Goal: Information Seeking & Learning: Learn about a topic

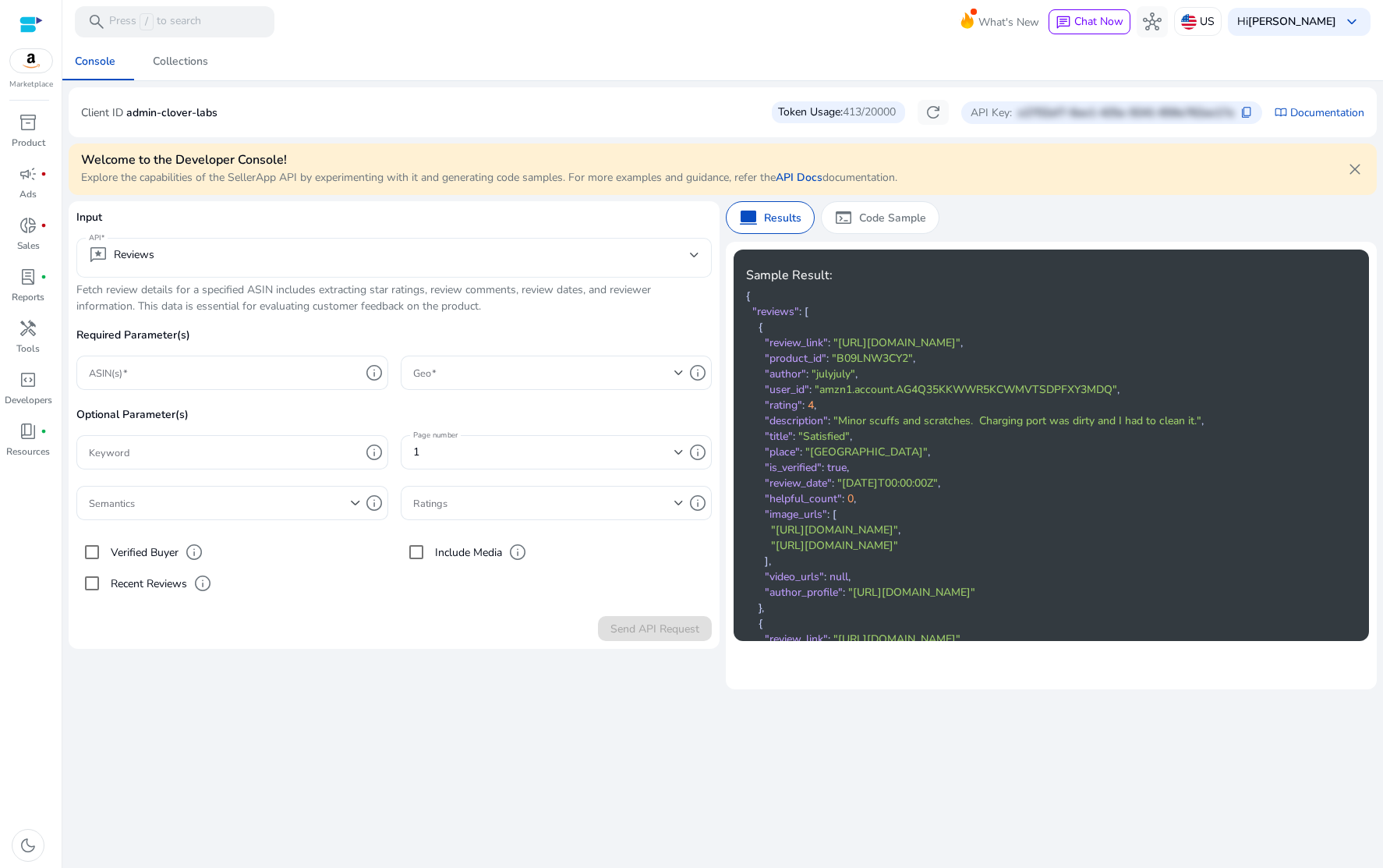
click at [156, 246] on mat-select-trigger "reviews Reviews" at bounding box center [389, 255] width 601 height 19
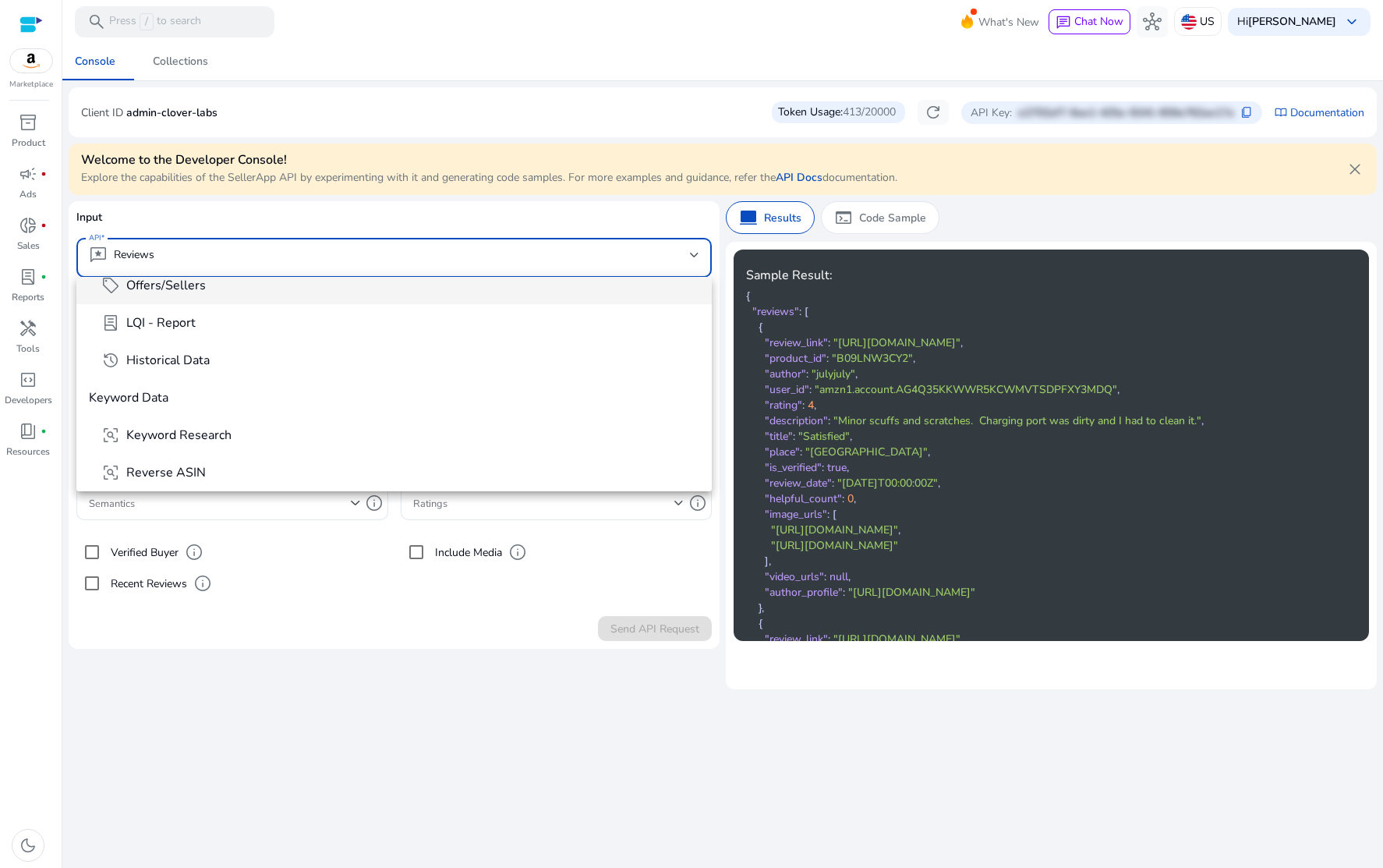
scroll to position [167, 0]
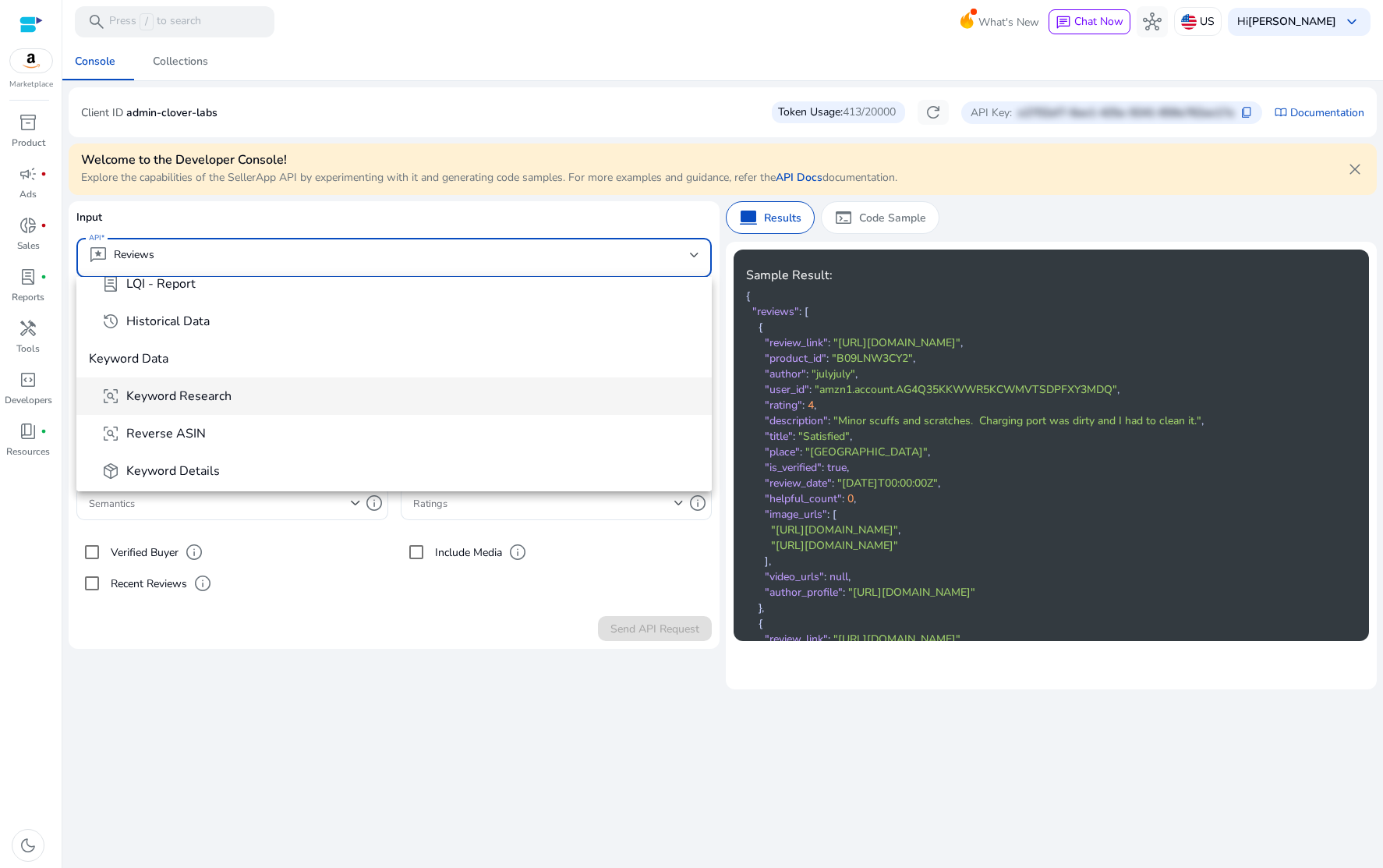
click at [176, 397] on span "Keyword Research" at bounding box center [178, 396] width 106 height 17
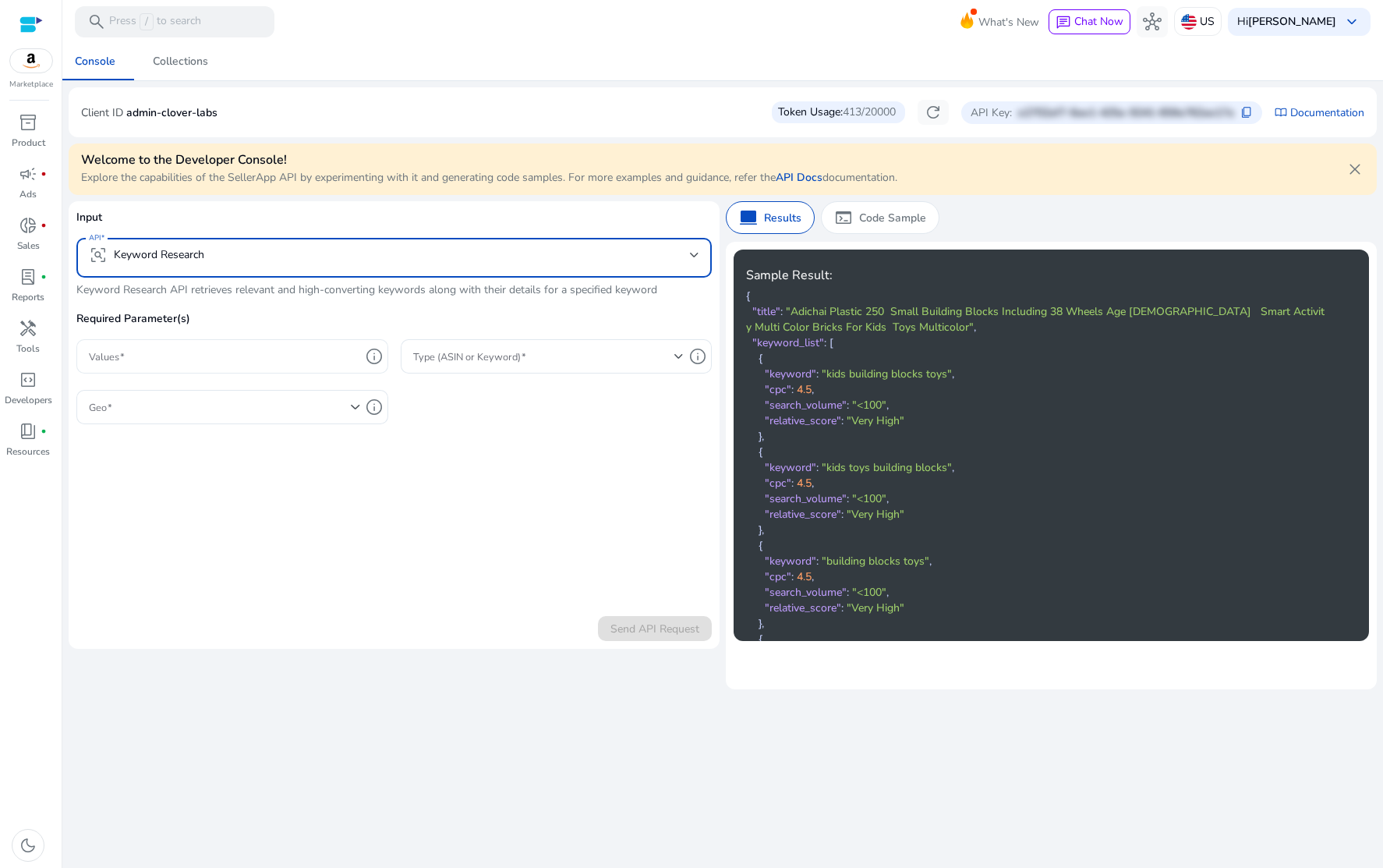
click at [224, 364] on div at bounding box center [224, 356] width 271 height 35
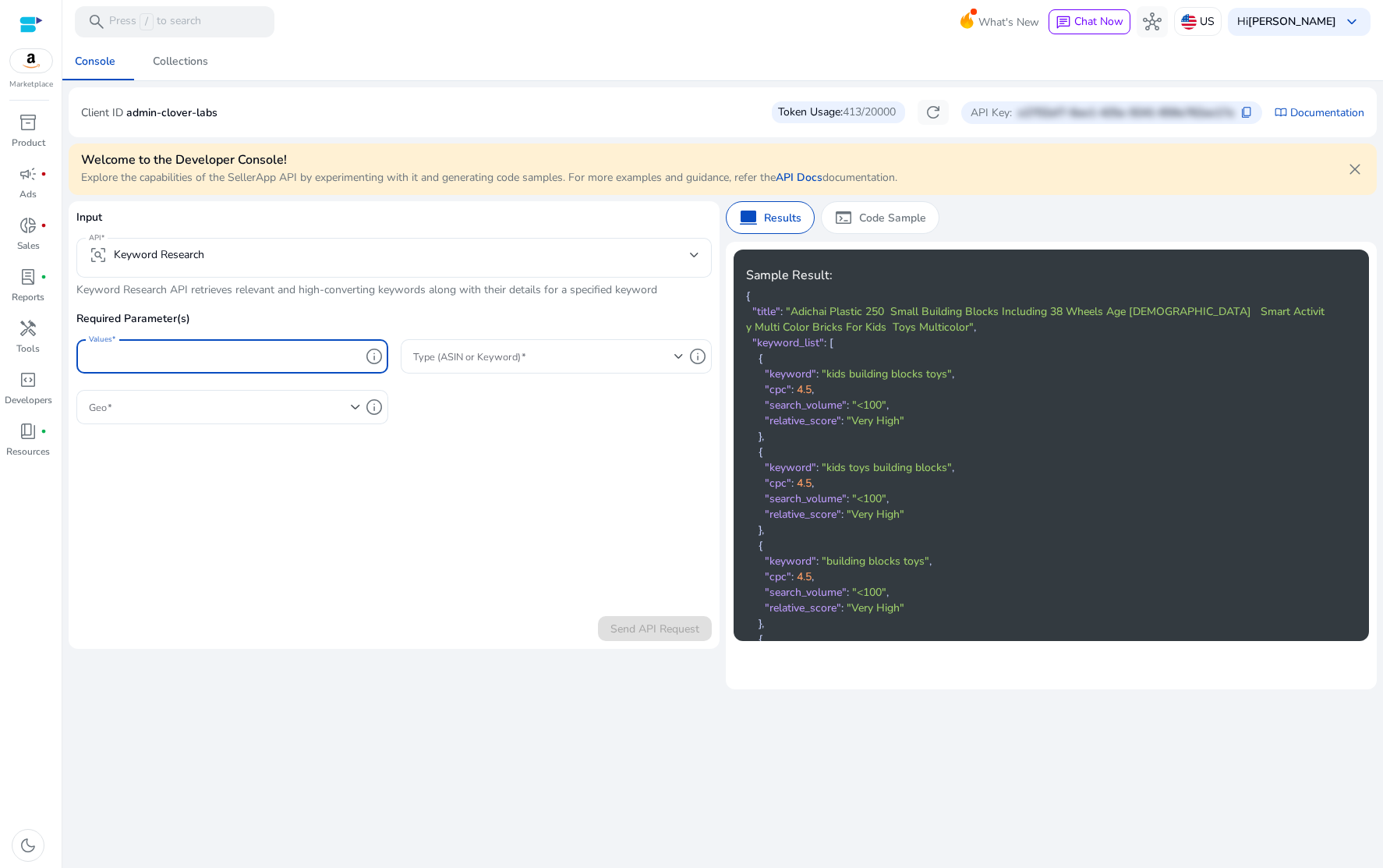
click at [315, 361] on input "Values" at bounding box center [224, 356] width 271 height 17
click at [301, 362] on input "Values" at bounding box center [224, 356] width 271 height 17
click at [575, 361] on span at bounding box center [544, 356] width 262 height 17
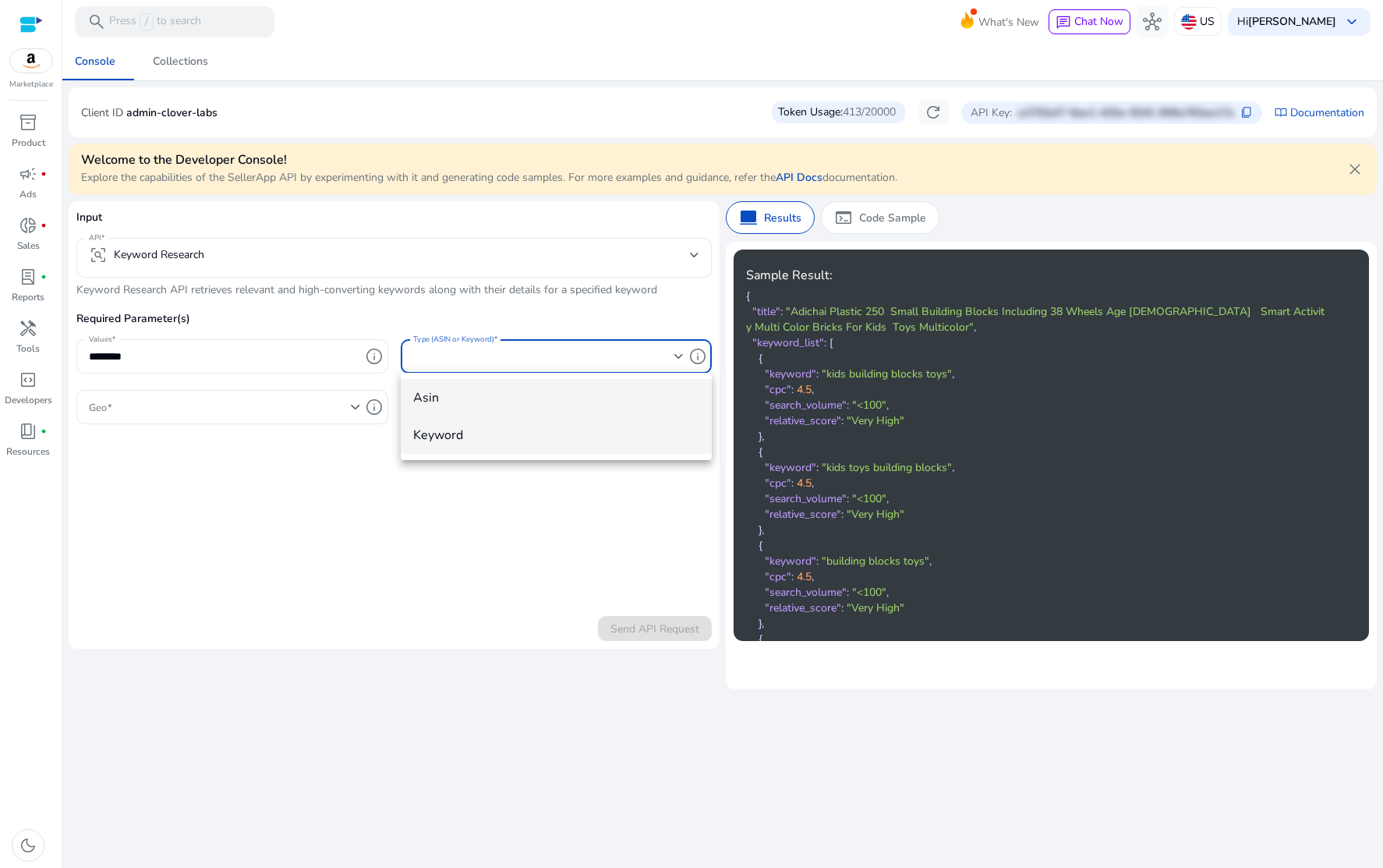
click at [528, 432] on span "keyword" at bounding box center [556, 434] width 287 height 17
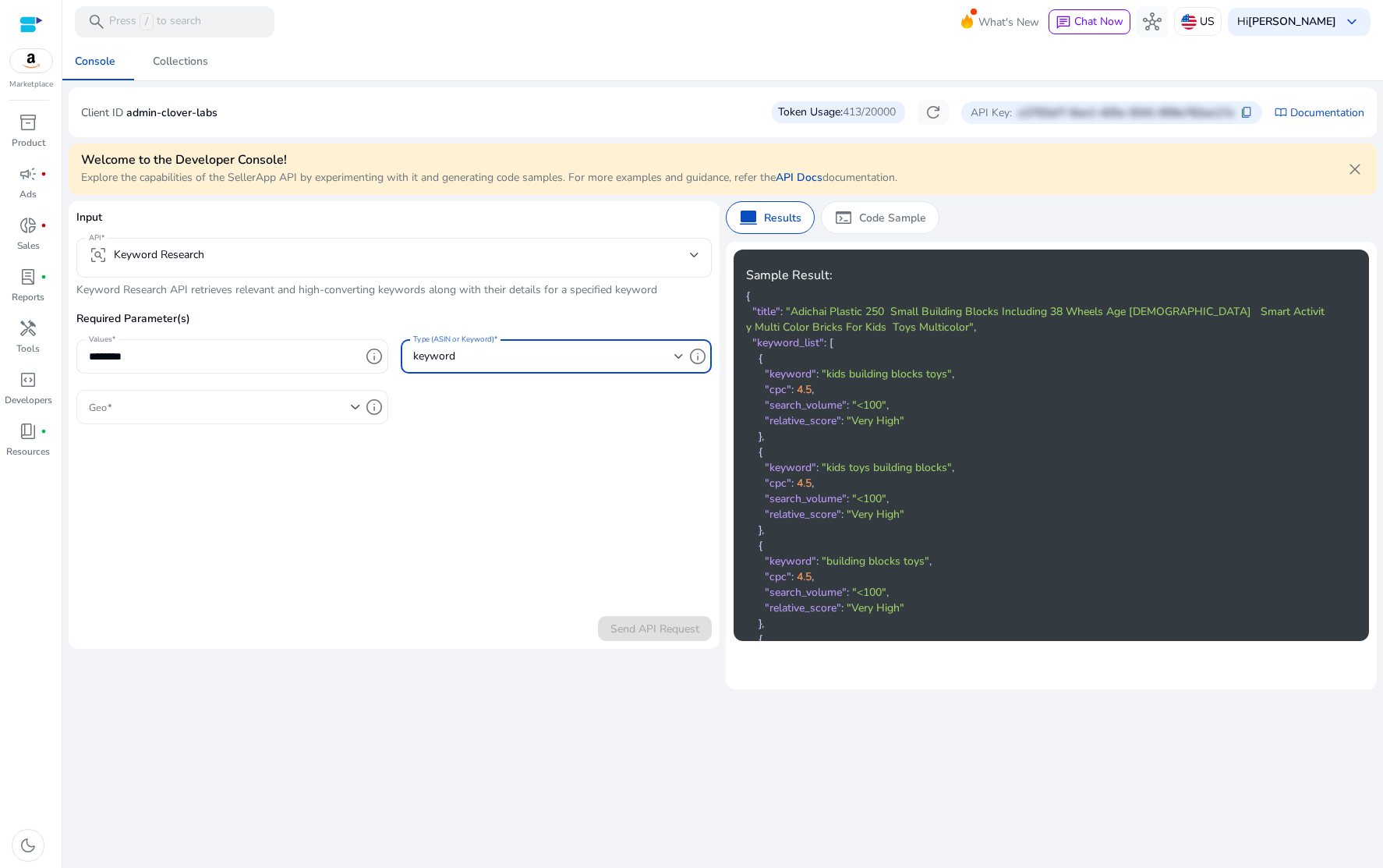
click at [300, 406] on span at bounding box center [220, 406] width 262 height 17
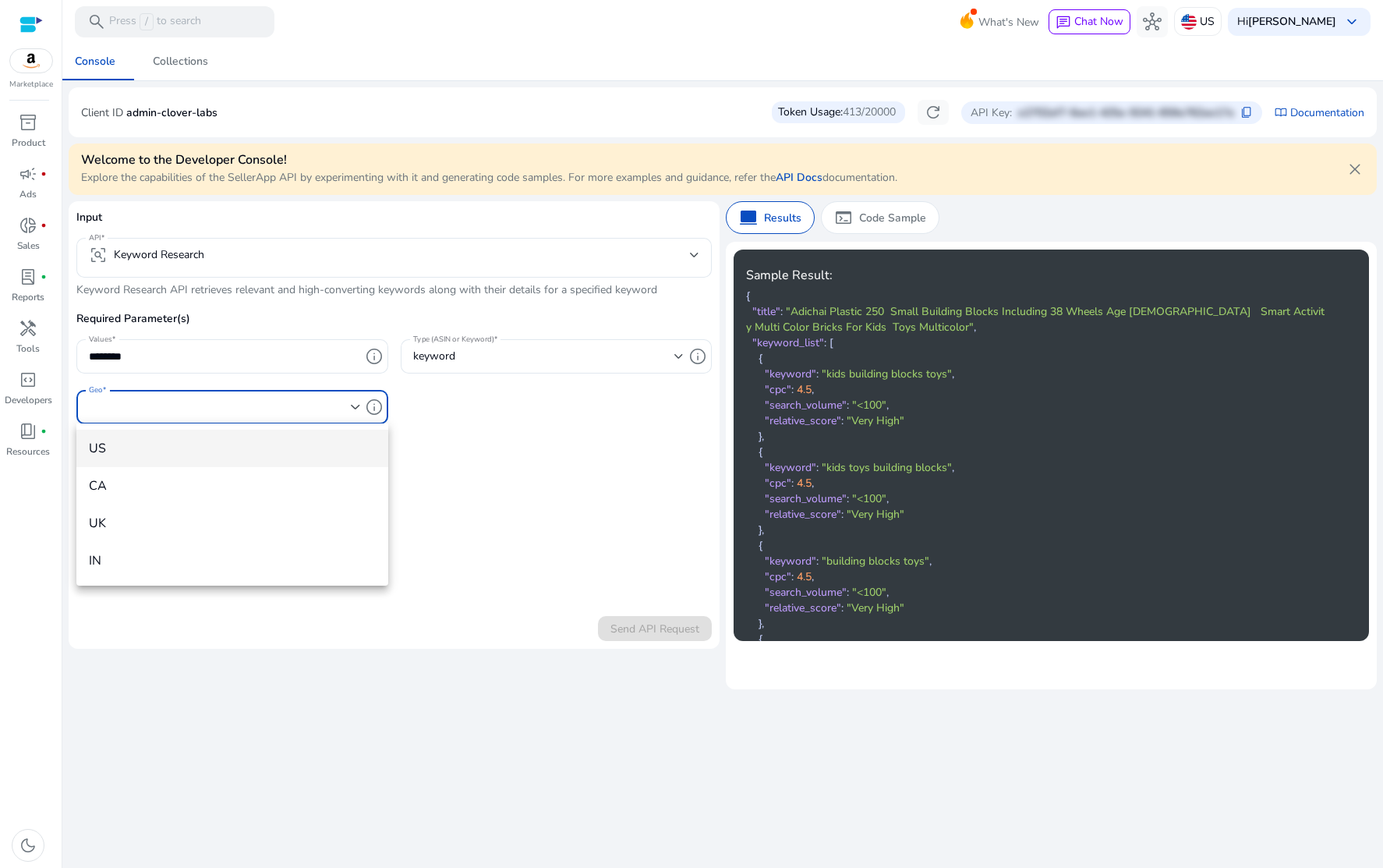
click at [263, 443] on span "US" at bounding box center [232, 448] width 287 height 17
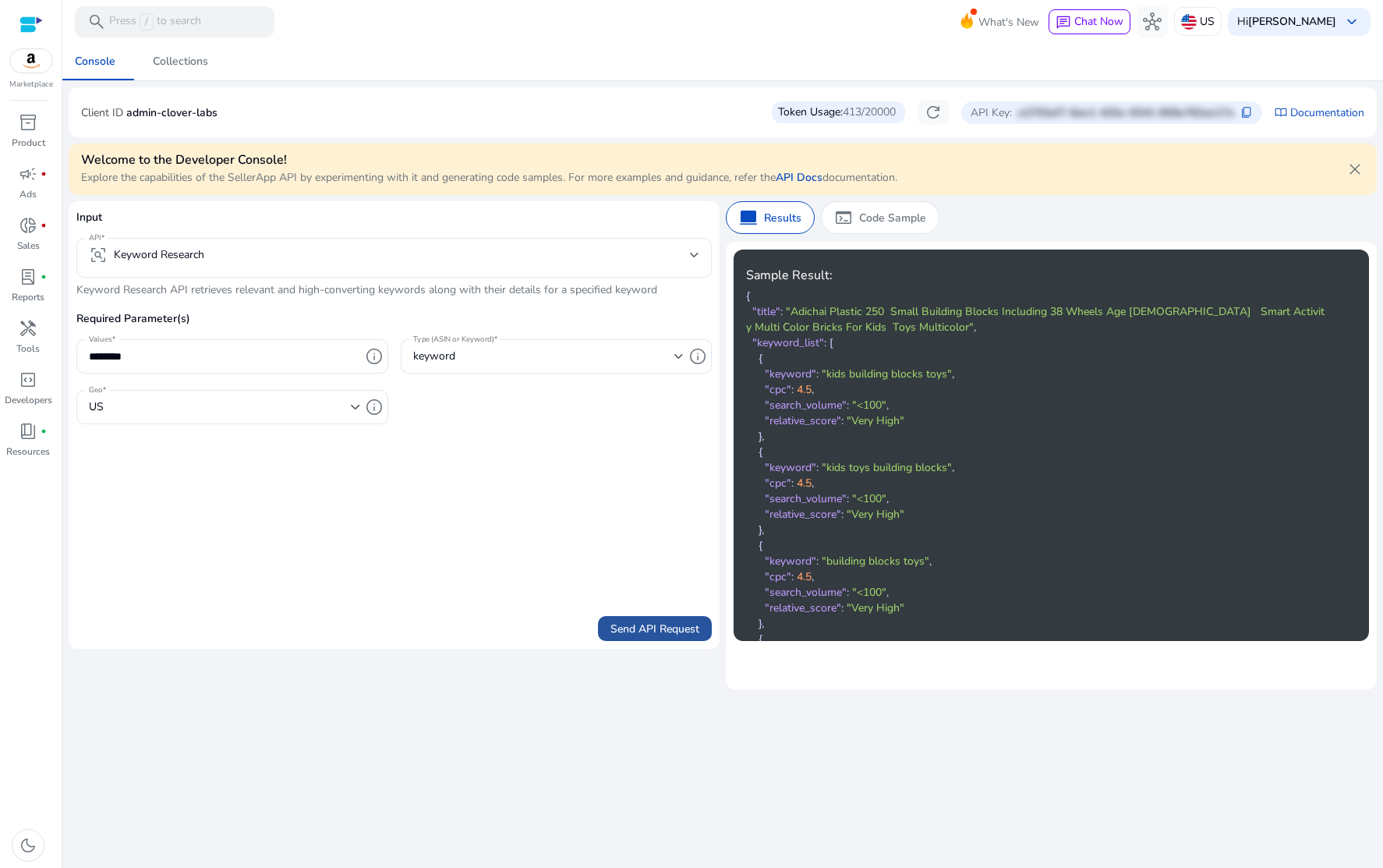
click at [657, 623] on span "Send API Request" at bounding box center [654, 629] width 89 height 17
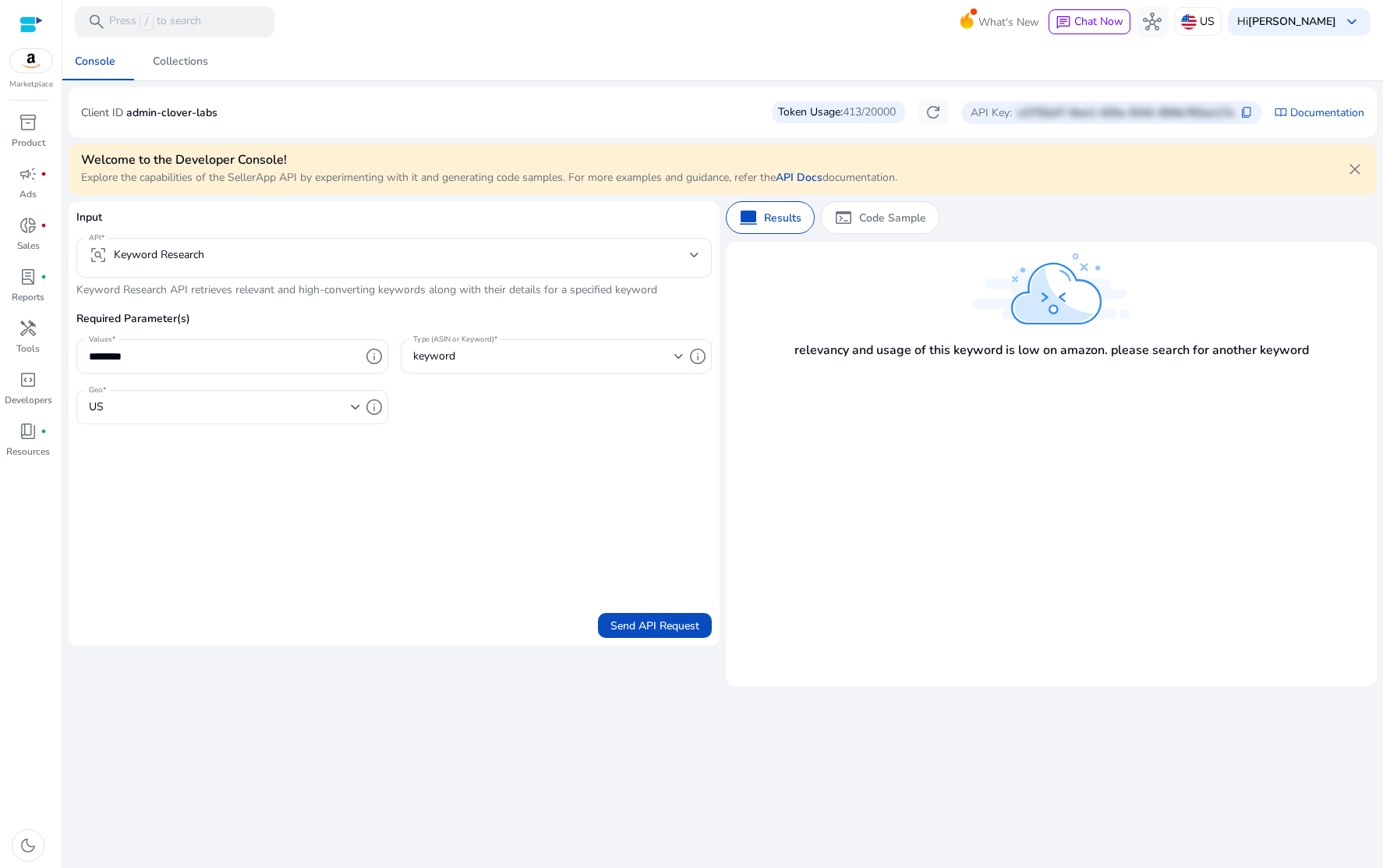
scroll to position [0, 0]
click at [456, 603] on form "Input API frame_inspect Keyword Research Keyword Research API retrieves relevan…" at bounding box center [394, 423] width 635 height 429
click at [159, 367] on div "********" at bounding box center [224, 356] width 271 height 35
click at [614, 628] on span "Send API Request" at bounding box center [654, 626] width 89 height 17
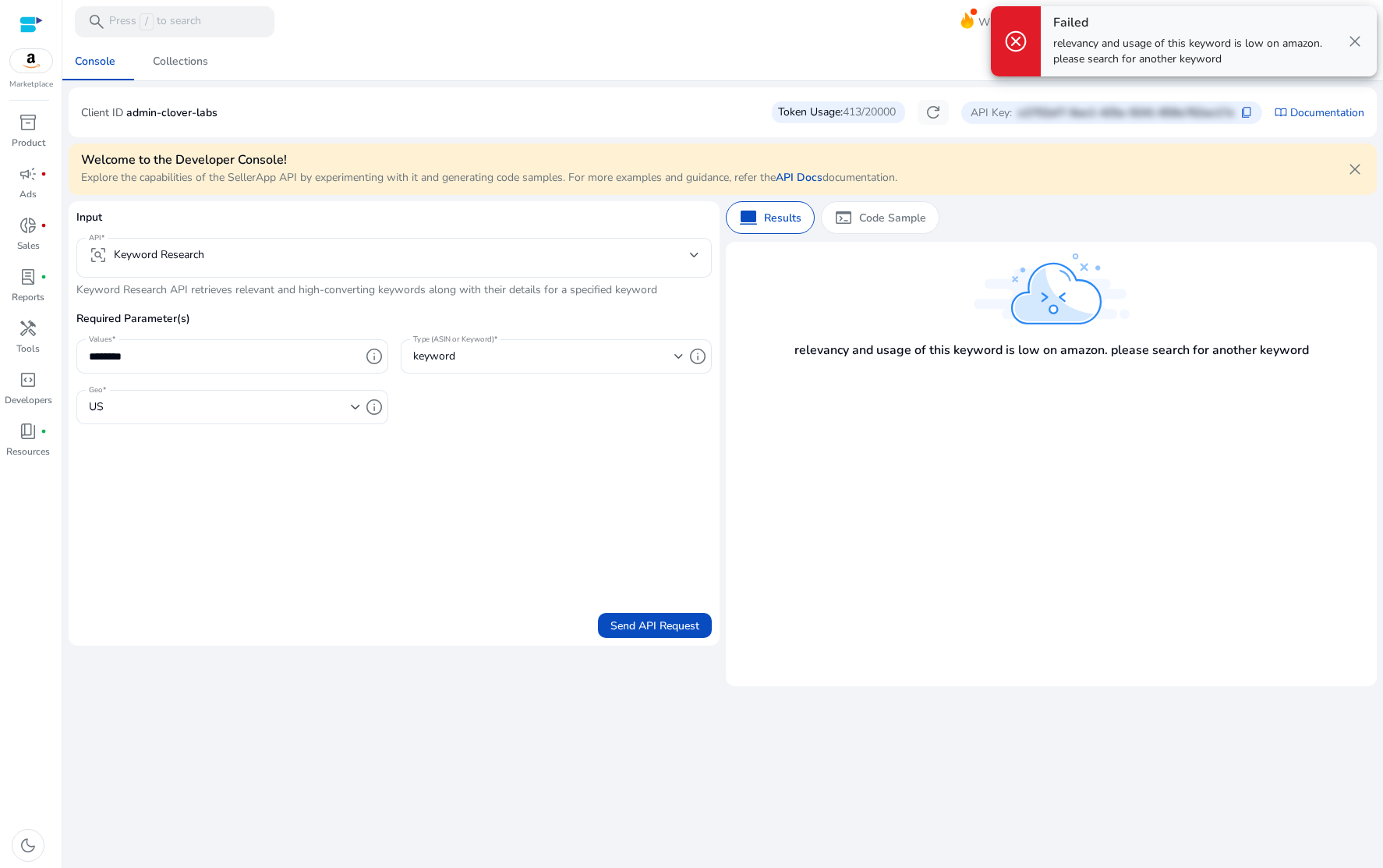
click at [1357, 38] on span "close" at bounding box center [1355, 41] width 19 height 19
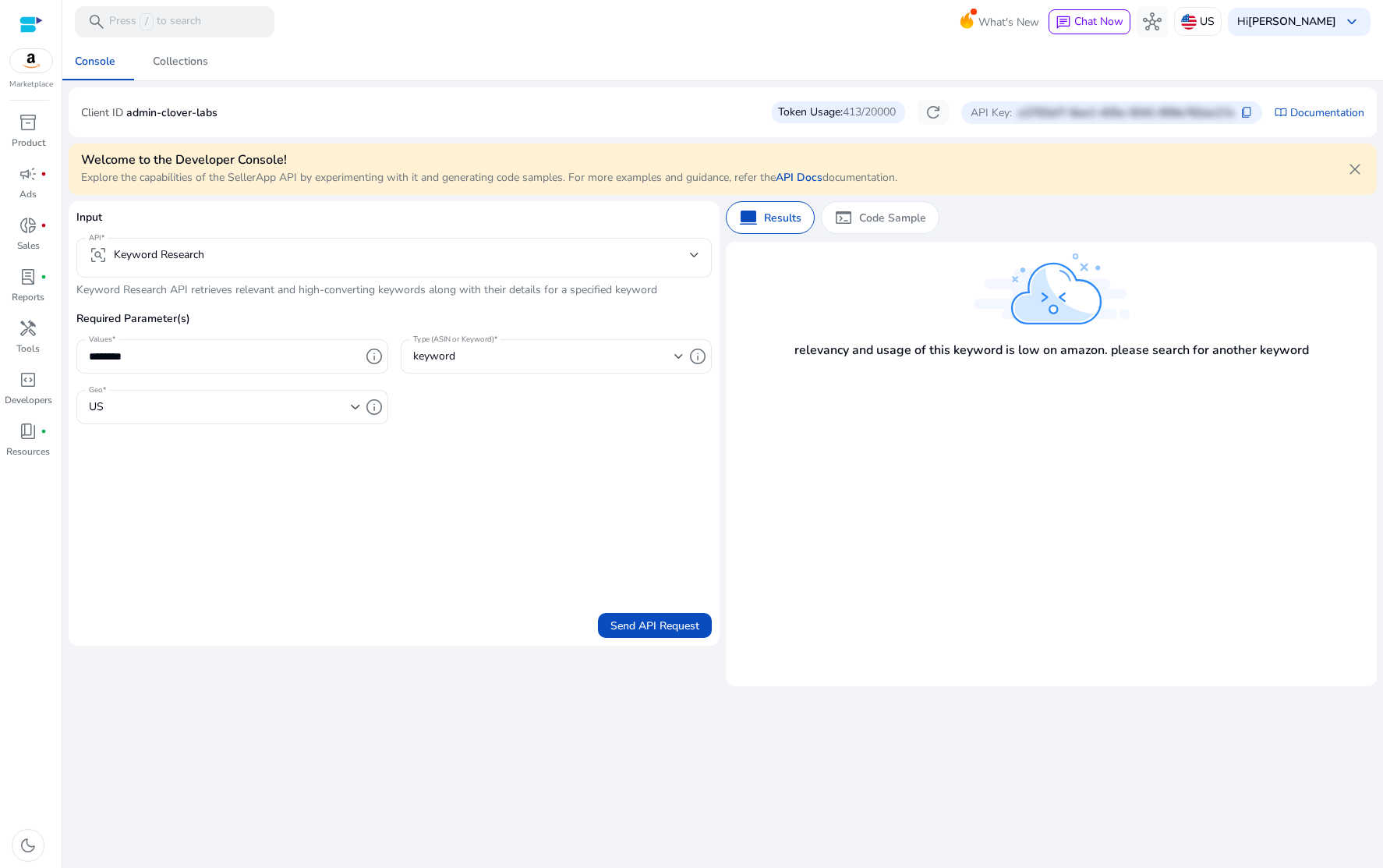
click at [894, 159] on h4 "Welcome to the Developer Console!" at bounding box center [489, 161] width 816 height 15
click at [325, 232] on p "Input" at bounding box center [394, 223] width 635 height 29
click at [200, 352] on input "********" at bounding box center [224, 356] width 271 height 17
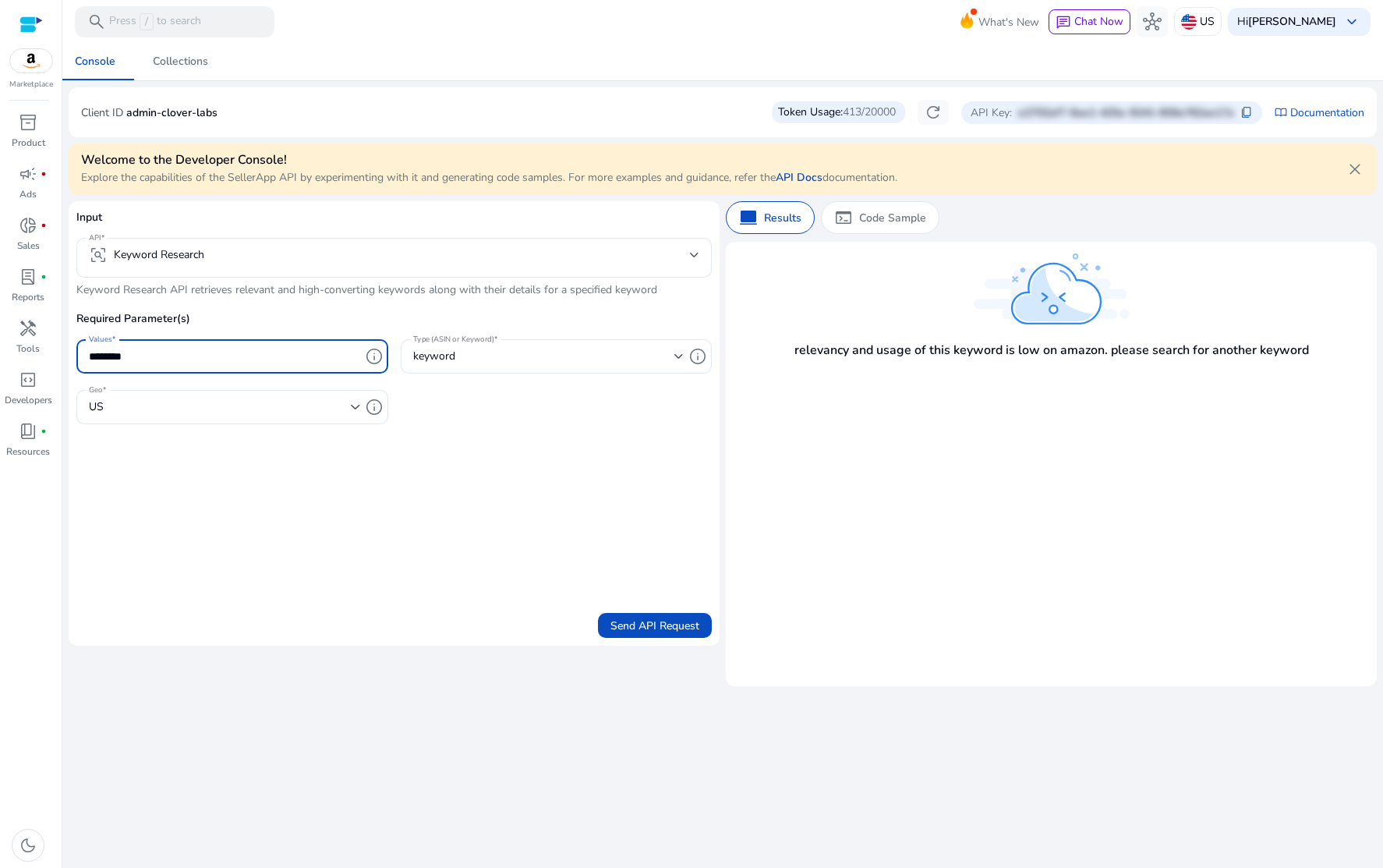
click at [200, 352] on input "********" at bounding box center [224, 356] width 271 height 17
type input "**********"
click at [635, 619] on span "Send API Request" at bounding box center [654, 626] width 89 height 17
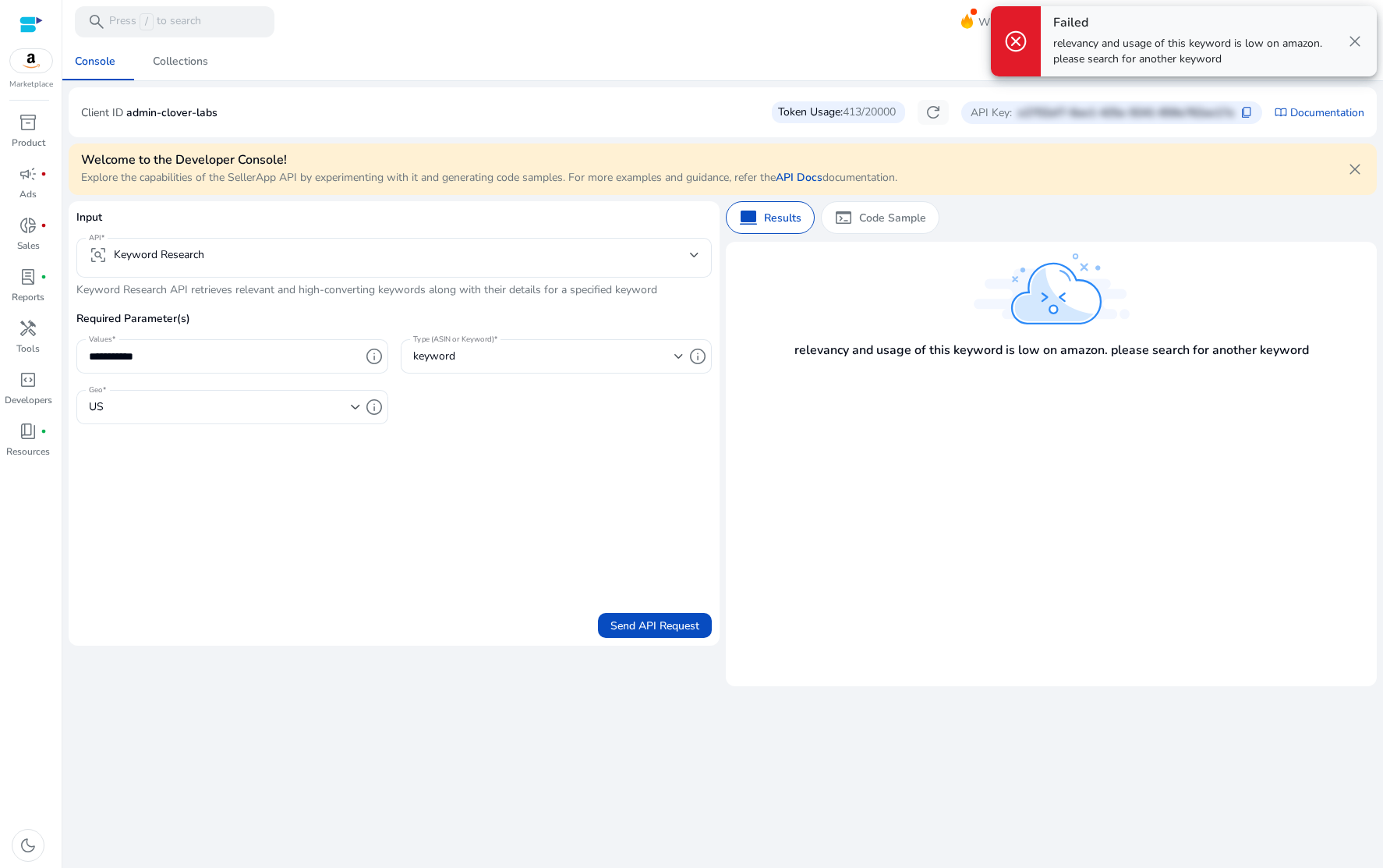
click at [1061, 535] on div "relevancy and usage of this keyword is low on amazon. please search for another…" at bounding box center [1051, 433] width 635 height 366
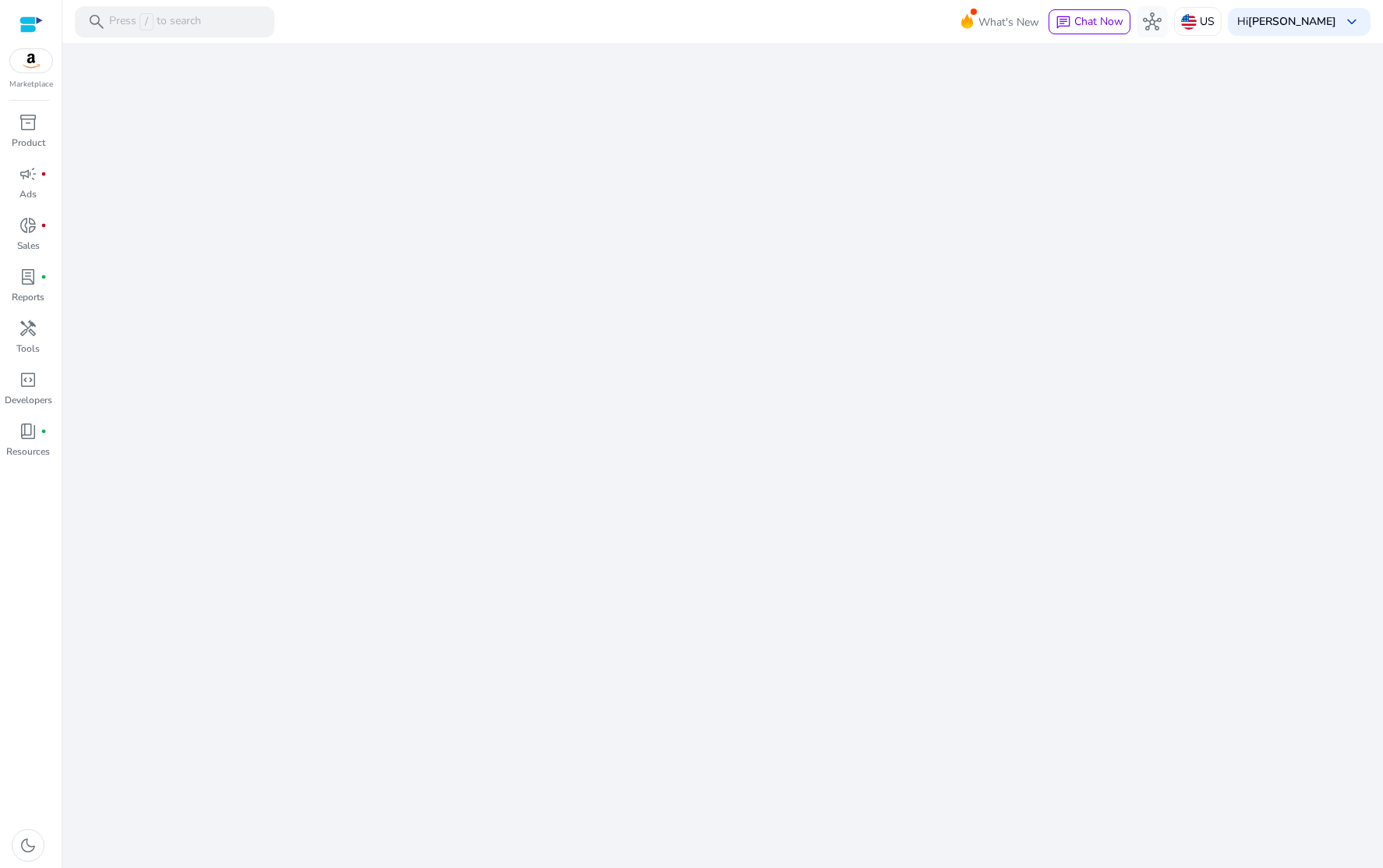
click at [351, 322] on div "We are getting things ready for you..." at bounding box center [722, 455] width 1308 height 825
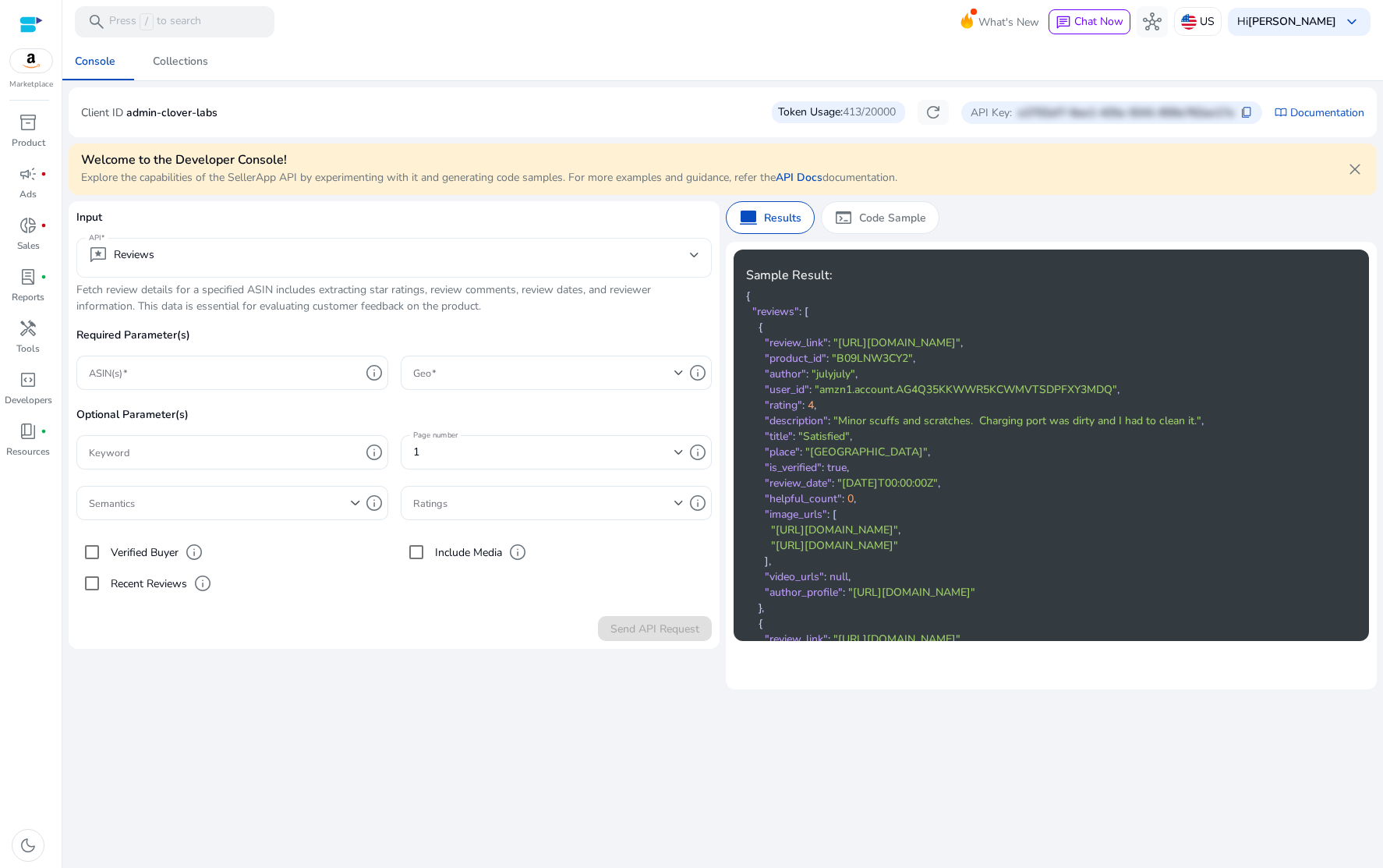
click at [147, 257] on div "reviews Reviews" at bounding box center [121, 255] width 65 height 19
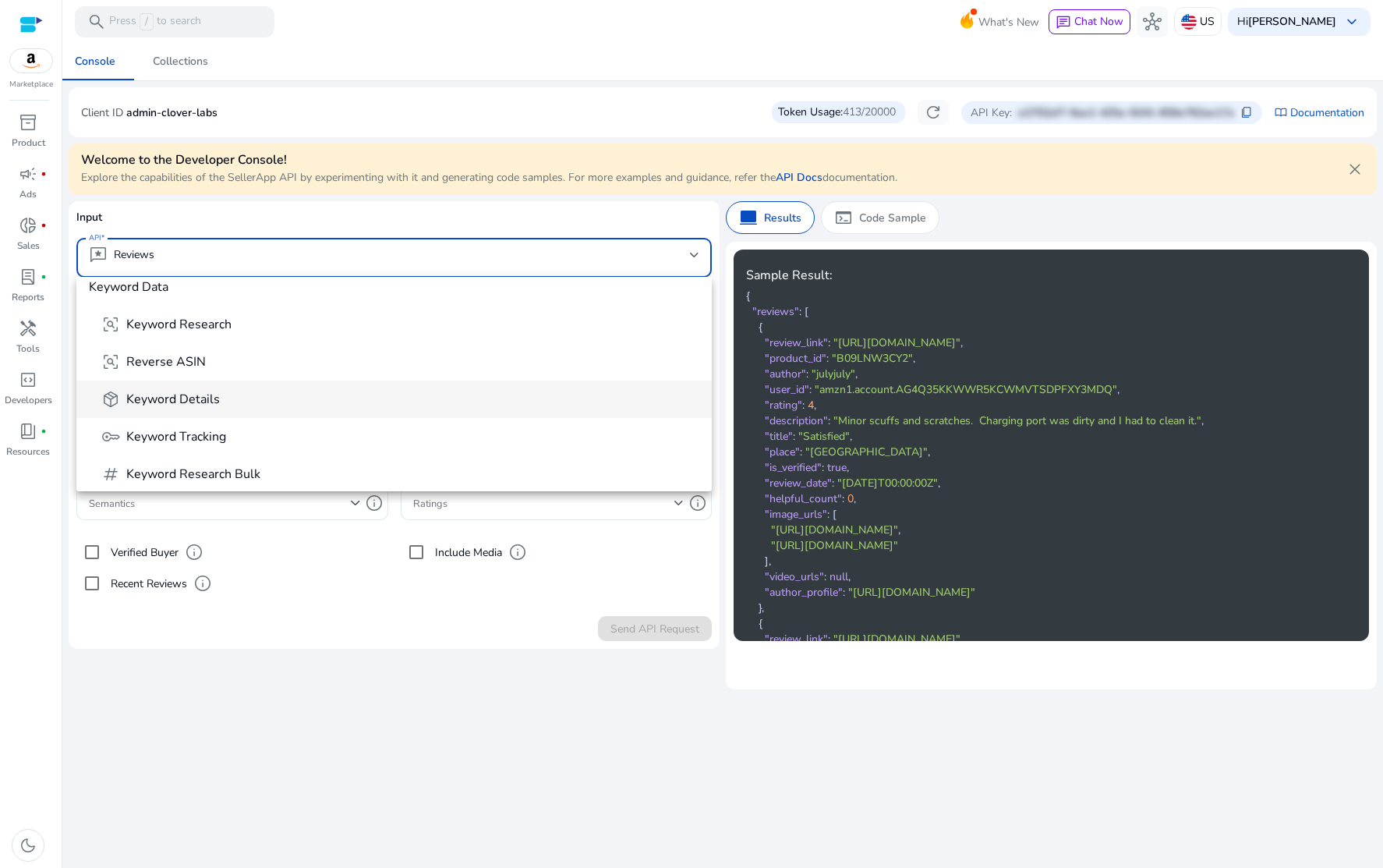
scroll to position [254, 0]
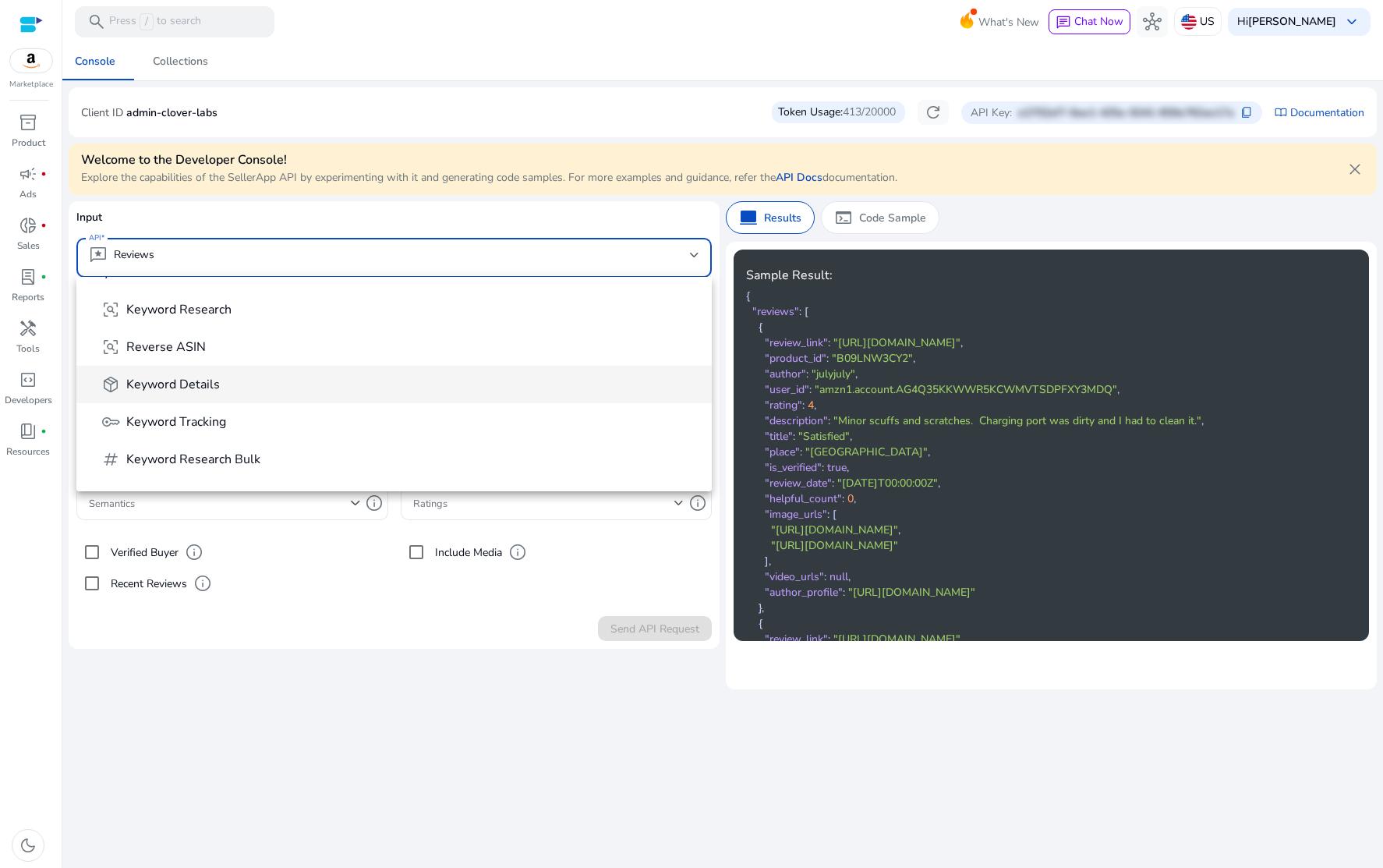
click at [172, 389] on span "Keyword Details" at bounding box center [173, 384] width 93 height 17
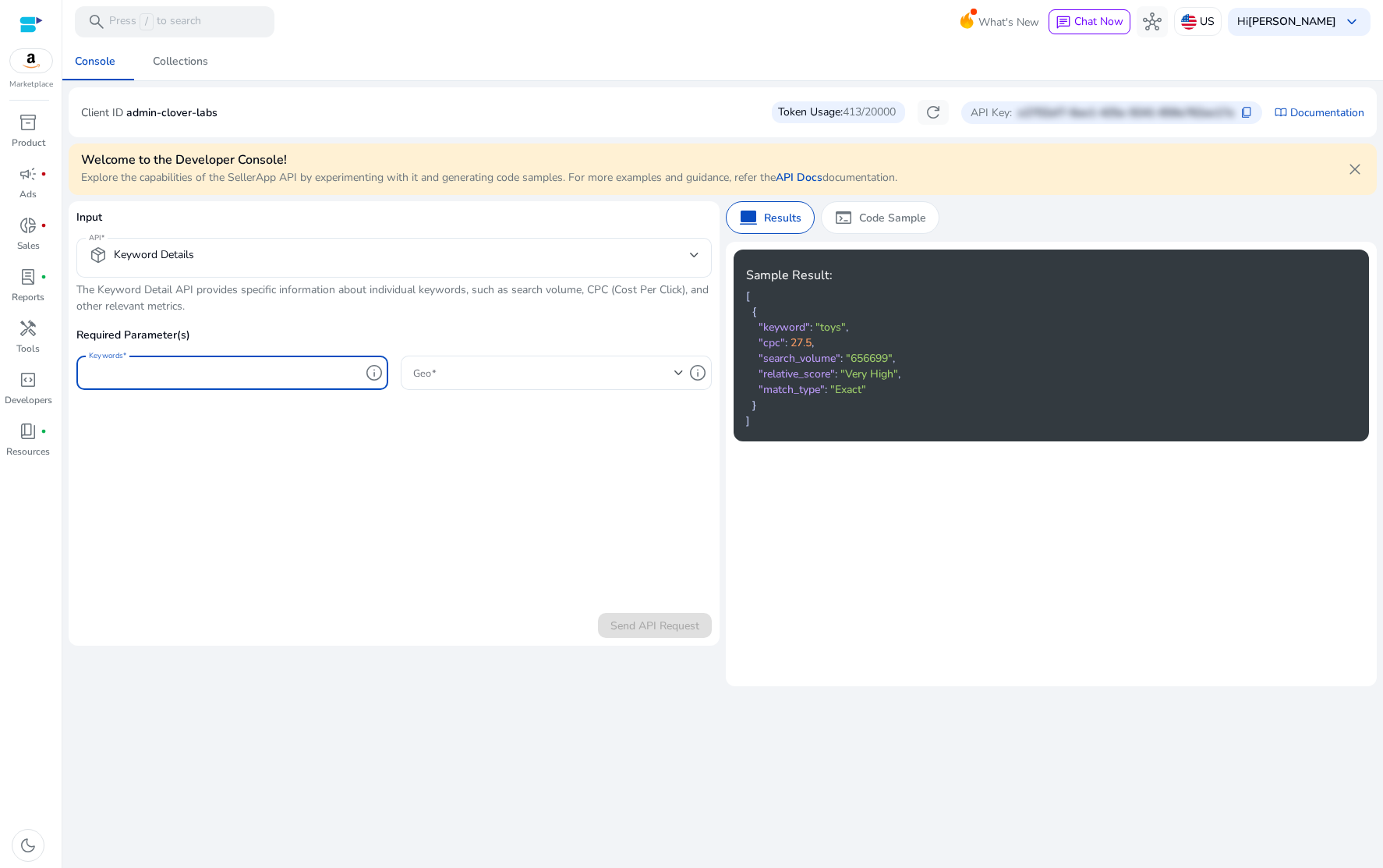
click at [180, 377] on input "Keywords" at bounding box center [224, 373] width 271 height 17
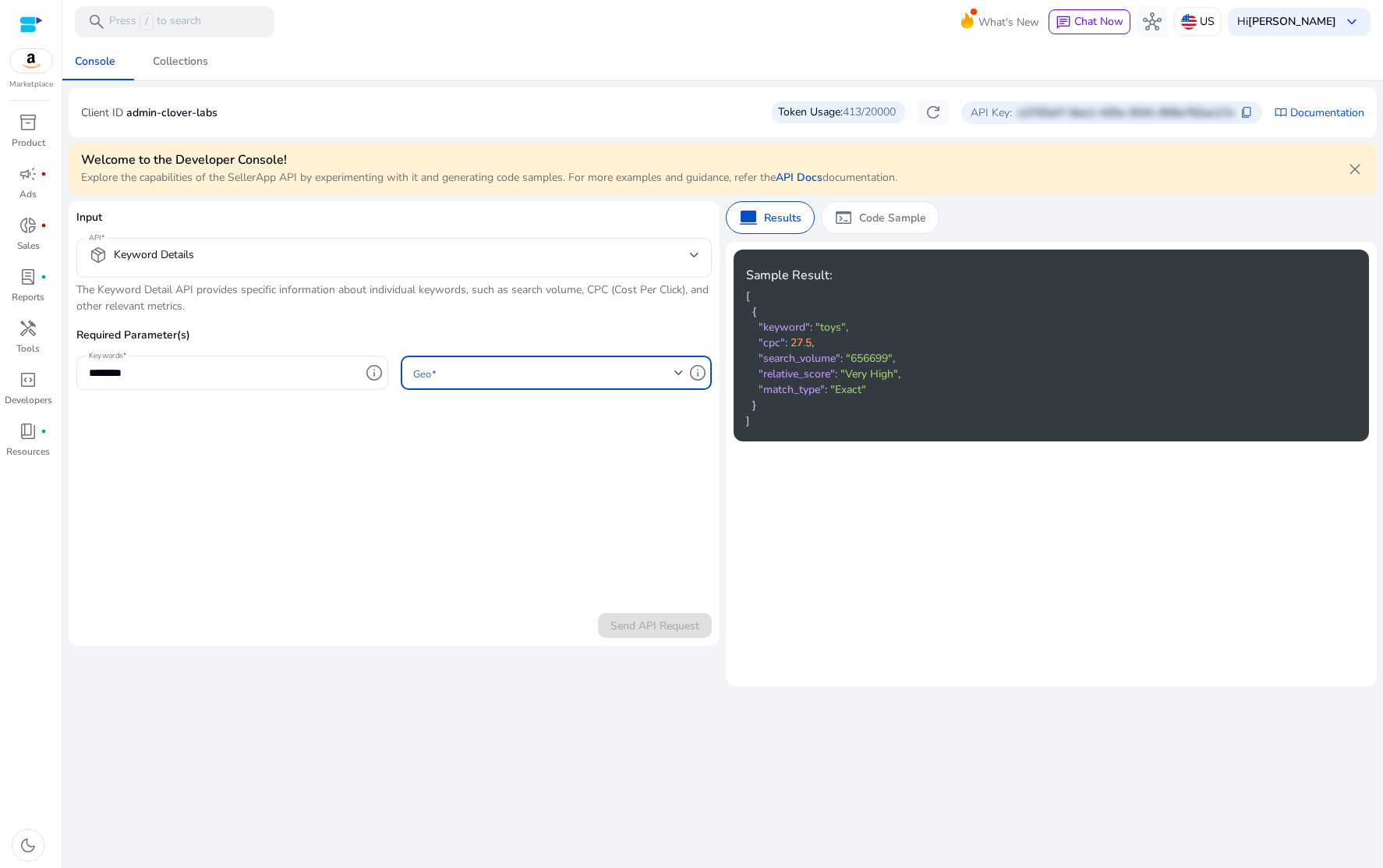
click at [441, 373] on span at bounding box center [544, 373] width 262 height 17
click at [442, 421] on span "US" at bounding box center [556, 414] width 287 height 17
click at [647, 633] on span "Send API Request" at bounding box center [654, 626] width 89 height 17
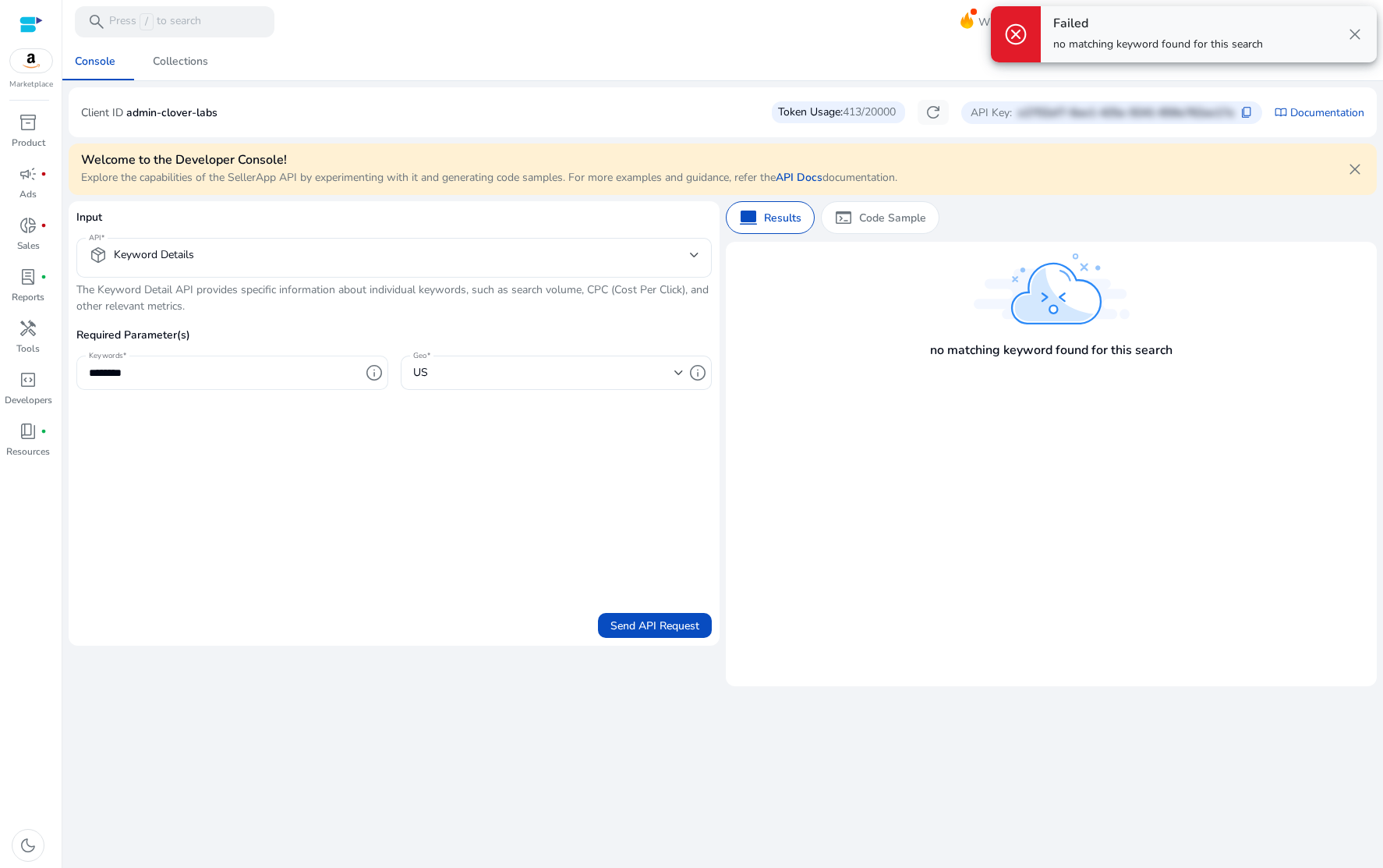
click at [250, 375] on input "********" at bounding box center [224, 373] width 271 height 17
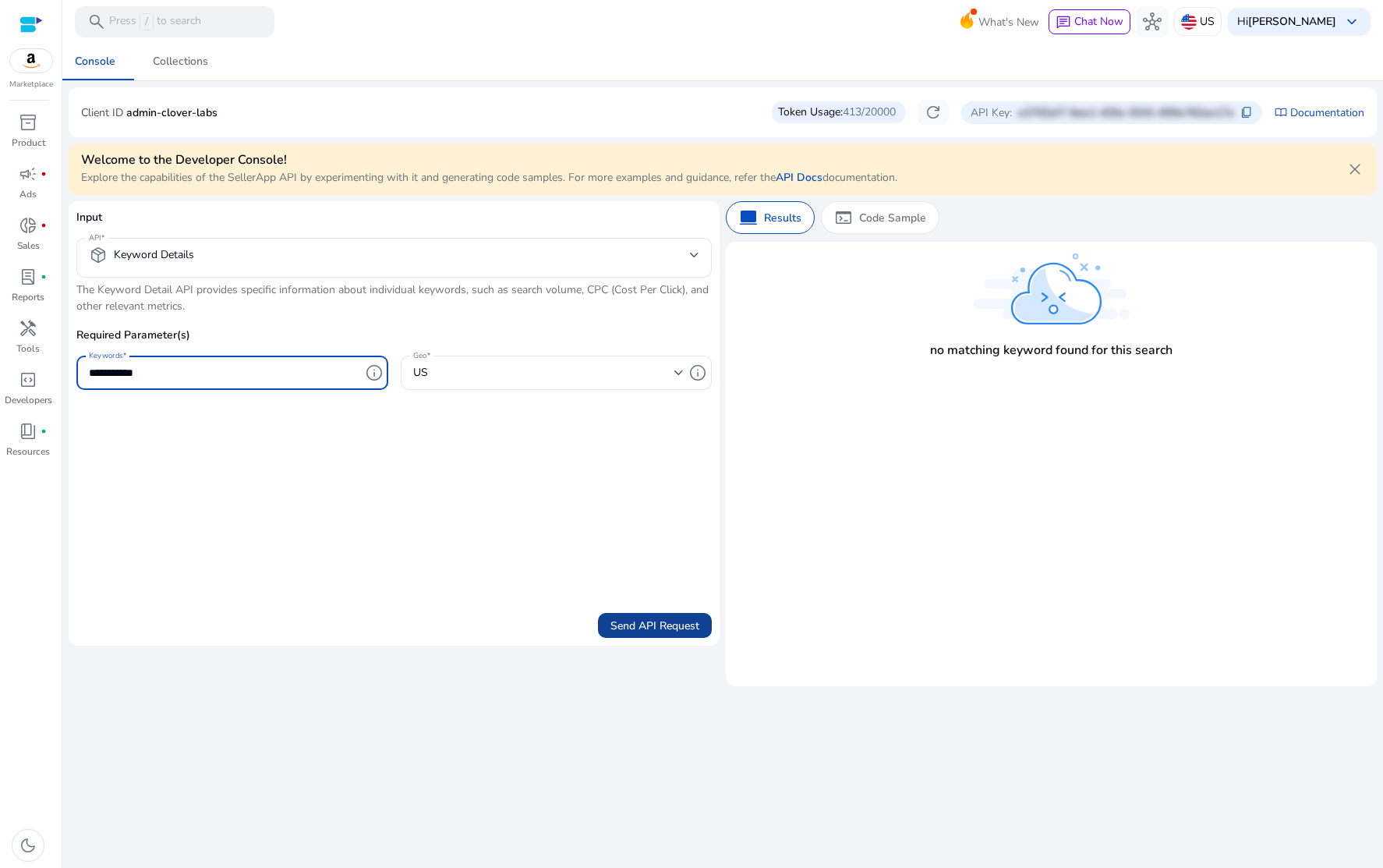
click at [628, 618] on span "Send API Request" at bounding box center [654, 626] width 89 height 17
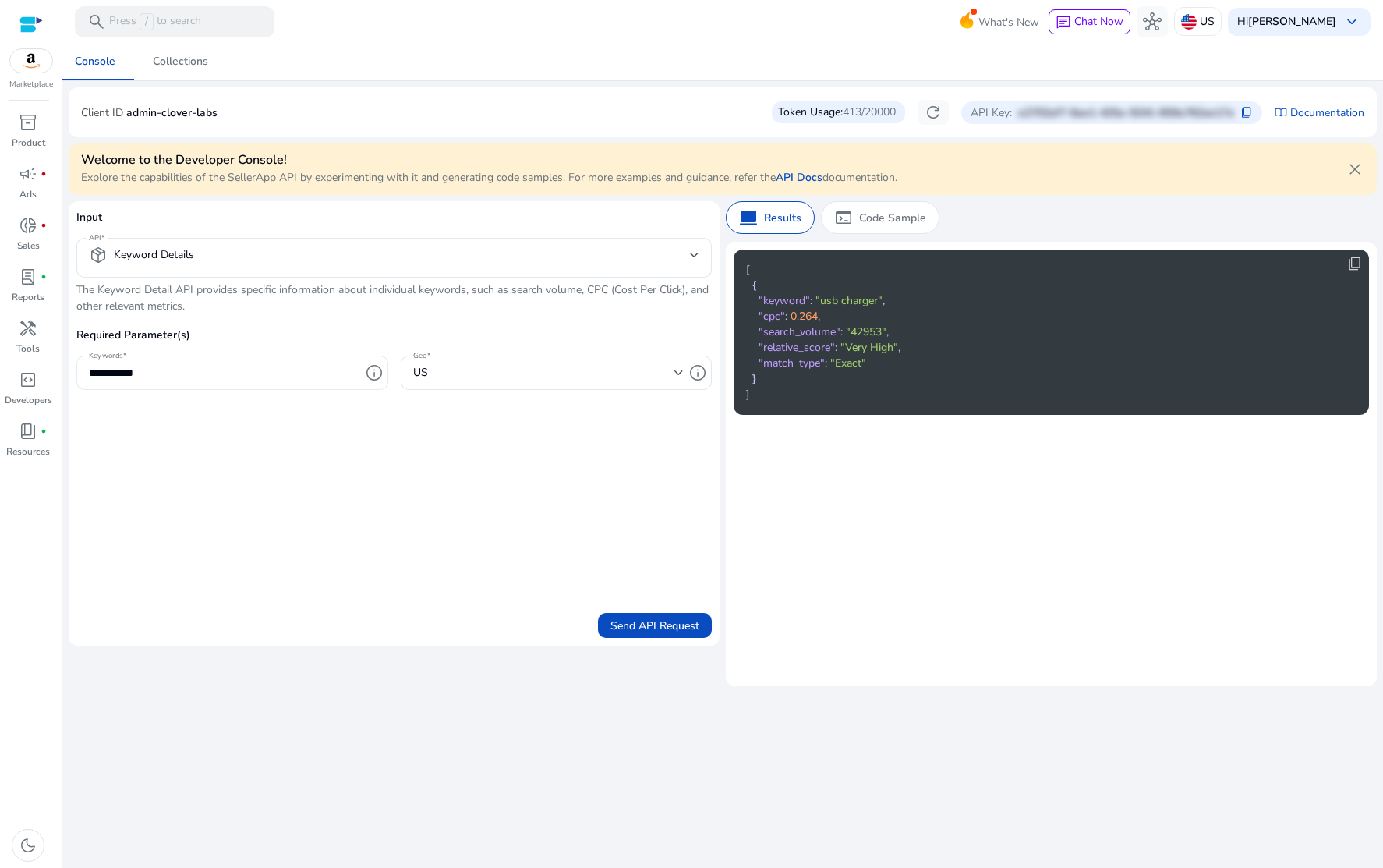
click at [125, 367] on input "**********" at bounding box center [224, 373] width 271 height 17
type input "********"
click at [618, 618] on span "Send API Request" at bounding box center [654, 626] width 89 height 17
